Goal: Navigation & Orientation: Find specific page/section

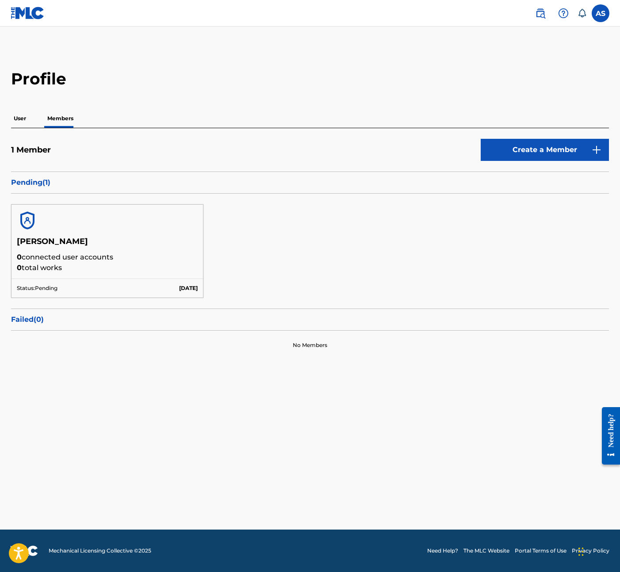
click at [129, 243] on h5 "[PERSON_NAME]" at bounding box center [107, 243] width 181 height 15
drag, startPoint x: 33, startPoint y: 179, endPoint x: 26, endPoint y: 145, distance: 34.3
click at [33, 178] on p "Pending ( 1 )" at bounding box center [310, 182] width 598 height 11
click at [26, 143] on div "1 Member Create a Member" at bounding box center [310, 155] width 598 height 33
click at [23, 129] on div "1 Member Create a Member Pending ( 1 ) [PERSON_NAME] 0 connected user accounts …" at bounding box center [310, 244] width 598 height 232
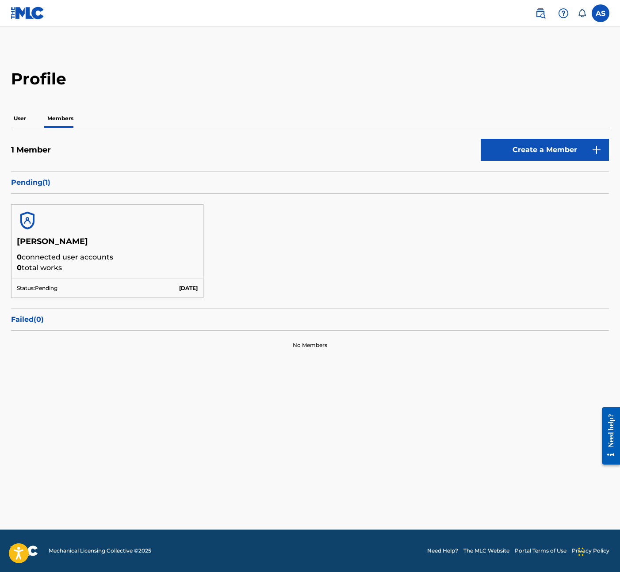
click at [20, 118] on p "User" at bounding box center [20, 118] width 18 height 19
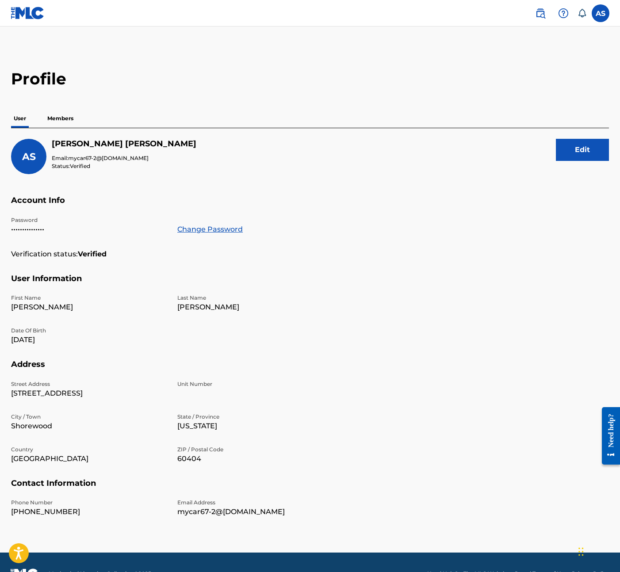
click at [69, 115] on p "Members" at bounding box center [60, 118] width 31 height 19
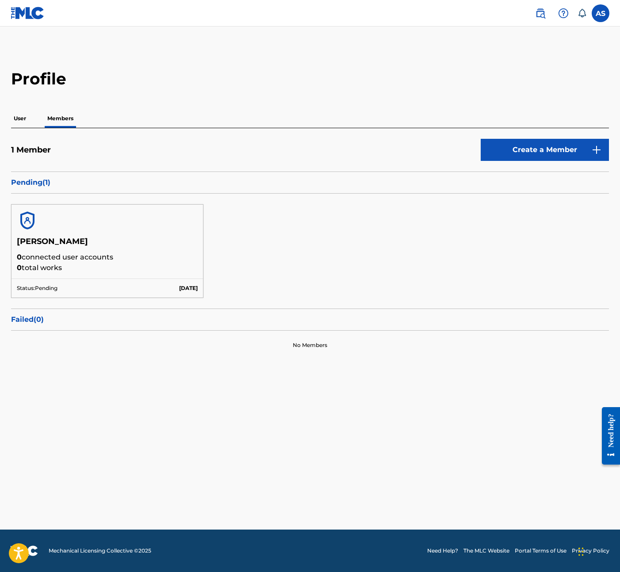
drag, startPoint x: 137, startPoint y: 226, endPoint x: 121, endPoint y: 239, distance: 20.4
click at [137, 226] on div at bounding box center [106, 221] width 191 height 32
drag, startPoint x: 72, startPoint y: 259, endPoint x: 200, endPoint y: 273, distance: 129.5
click at [186, 268] on div "[PERSON_NAME] 0 connected user accounts 0 total works" at bounding box center [106, 257] width 191 height 42
click at [201, 273] on div "[PERSON_NAME] 0 connected user accounts 0 total works" at bounding box center [106, 257] width 191 height 42
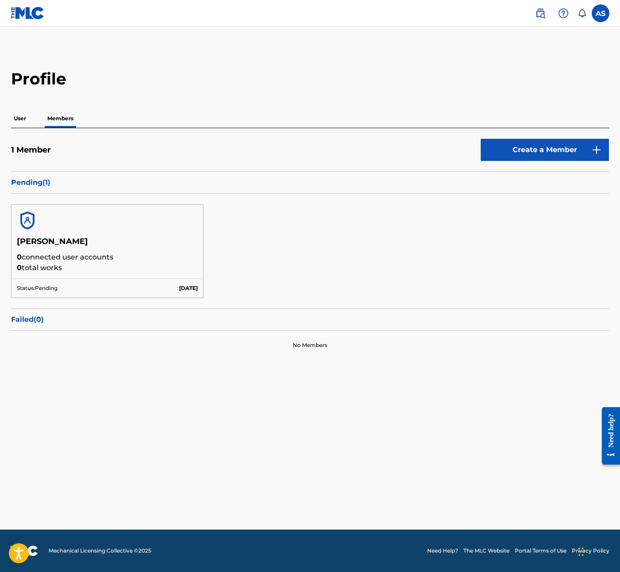
click at [372, 246] on div "[PERSON_NAME] 0 connected user accounts 0 total works Status: Pending [DATE]" at bounding box center [310, 251] width 598 height 115
drag, startPoint x: 12, startPoint y: 144, endPoint x: 104, endPoint y: 150, distance: 92.6
click at [104, 150] on div "1 Member Create a Member" at bounding box center [310, 155] width 598 height 33
drag, startPoint x: 52, startPoint y: 148, endPoint x: 5, endPoint y: 145, distance: 46.5
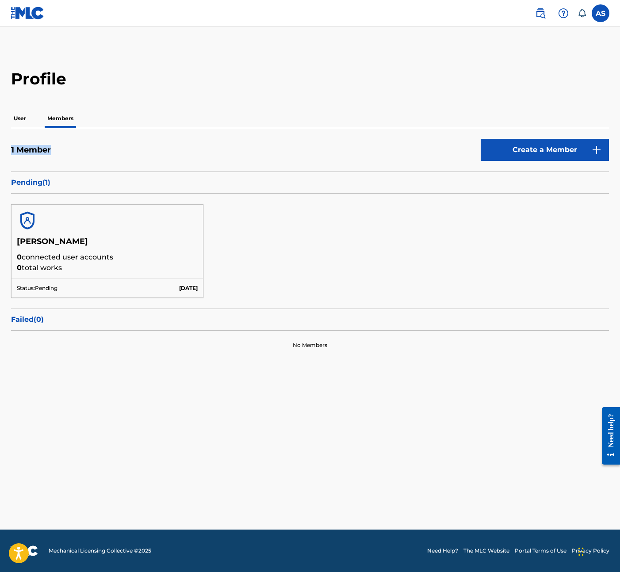
click at [5, 145] on div "Profile User Members 1 Member Create a Member Pending ( 1 ) [PERSON_NAME] 0 con…" at bounding box center [309, 214] width 619 height 291
drag, startPoint x: 5, startPoint y: 145, endPoint x: 15, endPoint y: 146, distance: 10.2
click at [12, 145] on div "Profile User Members 1 Member Create a Member Pending ( 1 ) [PERSON_NAME] 0 con…" at bounding box center [309, 214] width 619 height 291
click at [15, 146] on h5 "1 Member" at bounding box center [31, 150] width 40 height 10
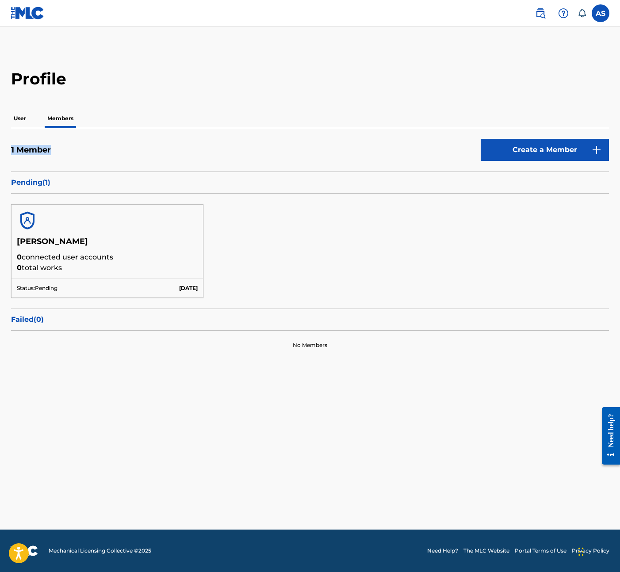
drag, startPoint x: 10, startPoint y: 149, endPoint x: 80, endPoint y: 160, distance: 70.7
click at [80, 160] on div "Profile User Members 1 Member Create a Member Pending ( 1 ) [PERSON_NAME] 0 con…" at bounding box center [309, 214] width 619 height 291
click at [79, 160] on div "1 Member Create a Member" at bounding box center [310, 155] width 598 height 33
click at [61, 160] on div "1 Member Create a Member" at bounding box center [310, 155] width 598 height 33
click at [16, 149] on h5 "1 Member" at bounding box center [31, 150] width 40 height 10
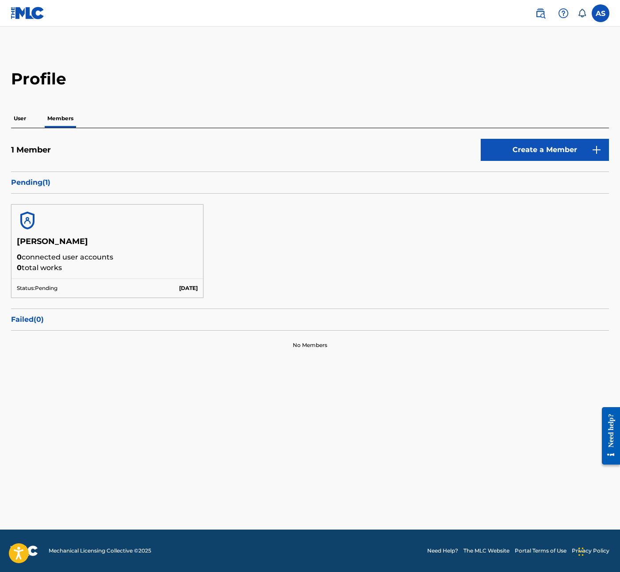
click at [11, 119] on p "User" at bounding box center [20, 118] width 18 height 19
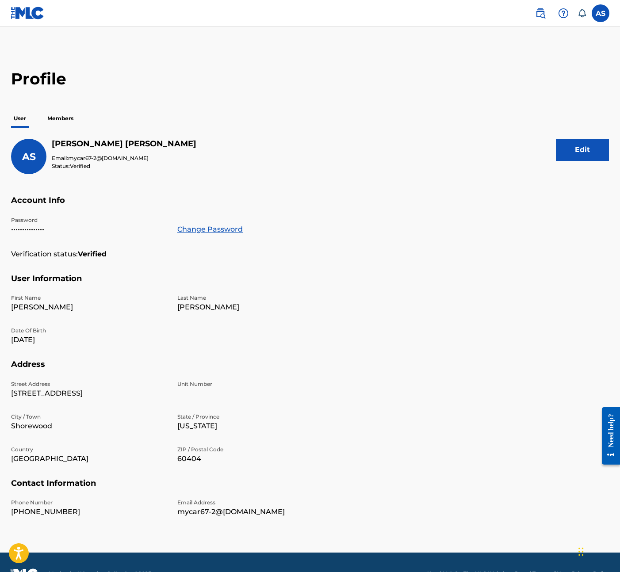
click at [35, 16] on img at bounding box center [28, 13] width 34 height 13
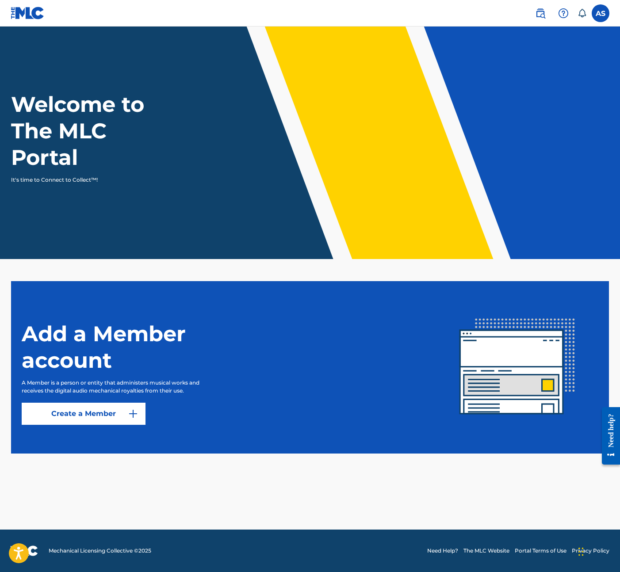
click at [598, 15] on label at bounding box center [600, 13] width 18 height 18
click at [600, 13] on input "AS [PERSON_NAME] mycar67-2@[DOMAIN_NAME] Notification Preferences Profile Log o…" at bounding box center [600, 13] width 0 height 0
click at [598, 16] on div "AS AS [PERSON_NAME] mycar67-2@[DOMAIN_NAME] Notification Preferences Profile Lo…" at bounding box center [600, 13] width 18 height 18
